Goal: Transaction & Acquisition: Purchase product/service

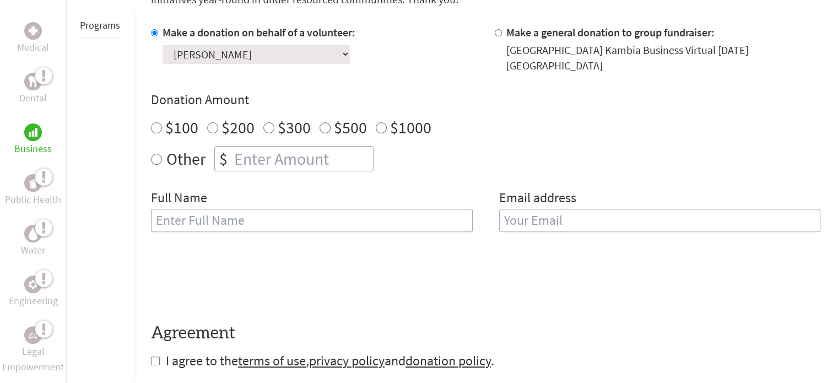
radio input "true"
click at [237, 162] on input "number" at bounding box center [302, 158] width 141 height 24
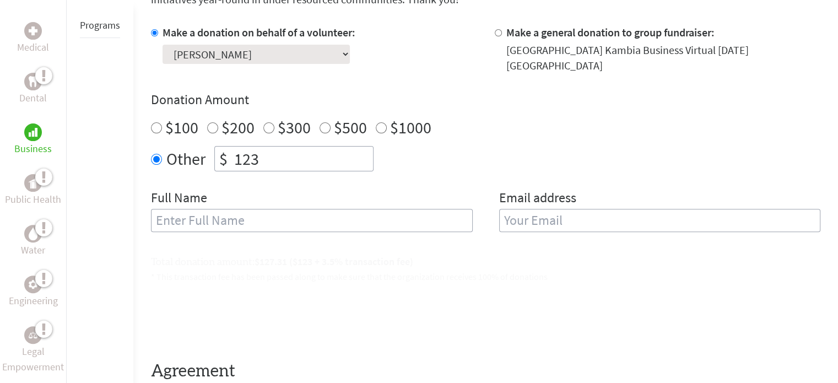
click at [196, 215] on input "text" at bounding box center [312, 220] width 322 height 23
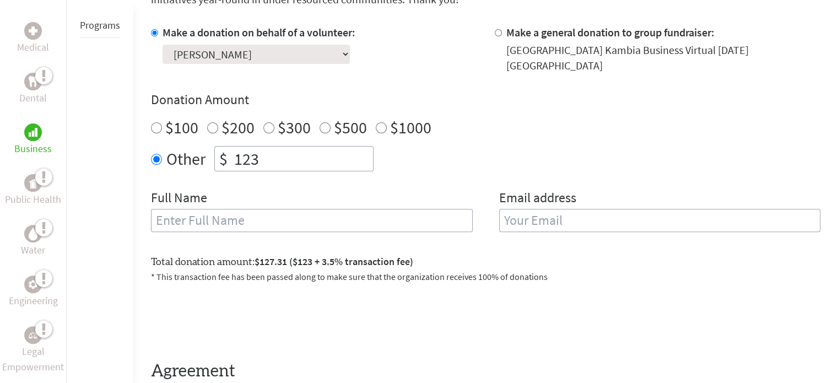
click at [271, 157] on input "123" at bounding box center [302, 158] width 141 height 24
type input "125"
click at [170, 216] on input "text" at bounding box center [312, 220] width 322 height 23
click at [224, 229] on input "text" at bounding box center [312, 220] width 322 height 23
type input "[PERSON_NAME]"
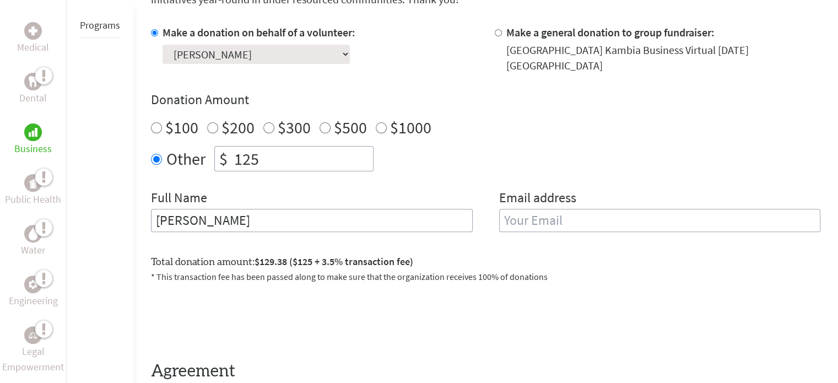
click at [619, 229] on input "email" at bounding box center [660, 220] width 322 height 23
click at [578, 222] on input "email" at bounding box center [660, 220] width 322 height 23
type input "[EMAIL_ADDRESS][DOMAIN_NAME]"
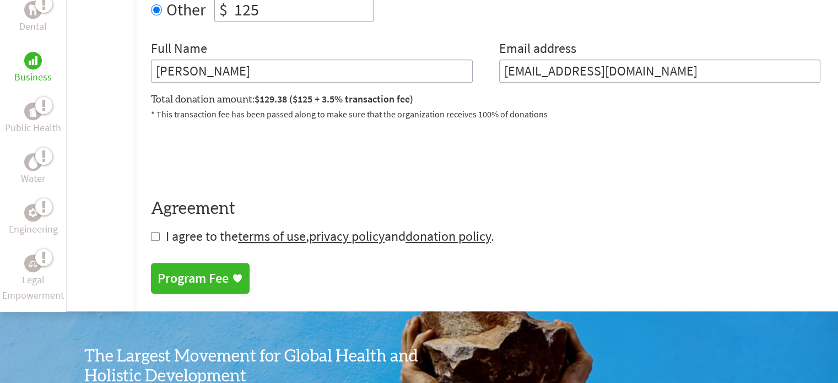
scroll to position [489, 0]
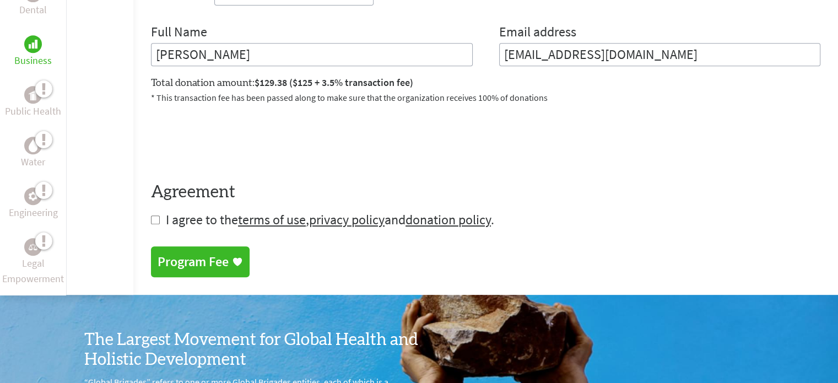
click at [155, 214] on form "Make a donation on behalf of a volunteer: Select a volunteer... [PERSON_NAME] $" at bounding box center [485, 43] width 669 height 369
click at [161, 222] on form "Make a donation on behalf of a volunteer: Select a volunteer... [PERSON_NAME] $" at bounding box center [485, 43] width 669 height 369
click at [154, 220] on input "checkbox" at bounding box center [155, 219] width 9 height 9
checkbox input "true"
click at [211, 253] on div "Program Fee" at bounding box center [192, 262] width 71 height 18
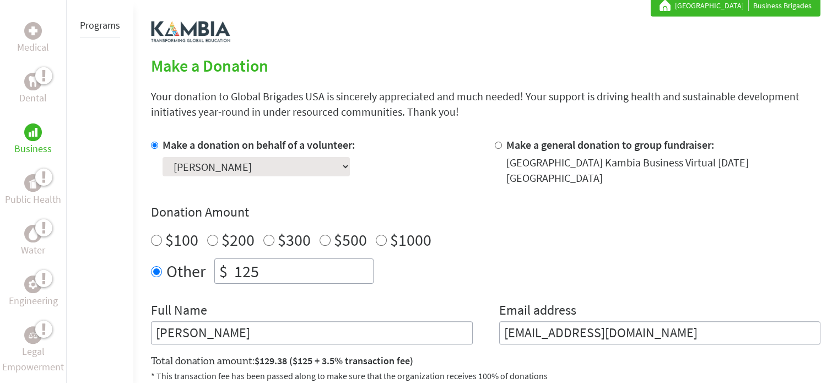
scroll to position [293, 0]
